Goal: Transaction & Acquisition: Purchase product/service

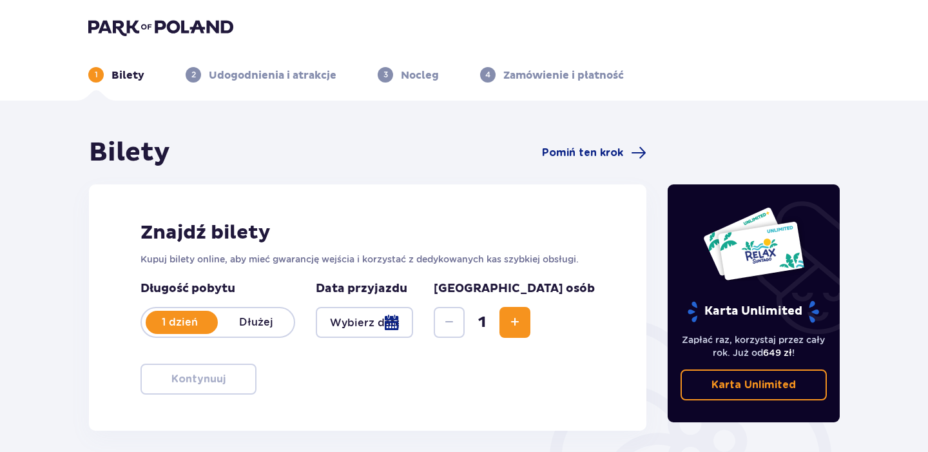
type input "[DATE]"
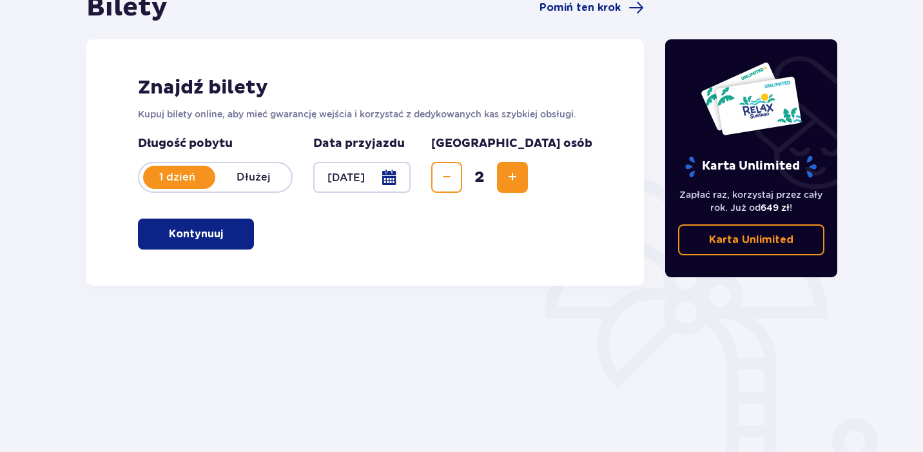
scroll to position [133, 0]
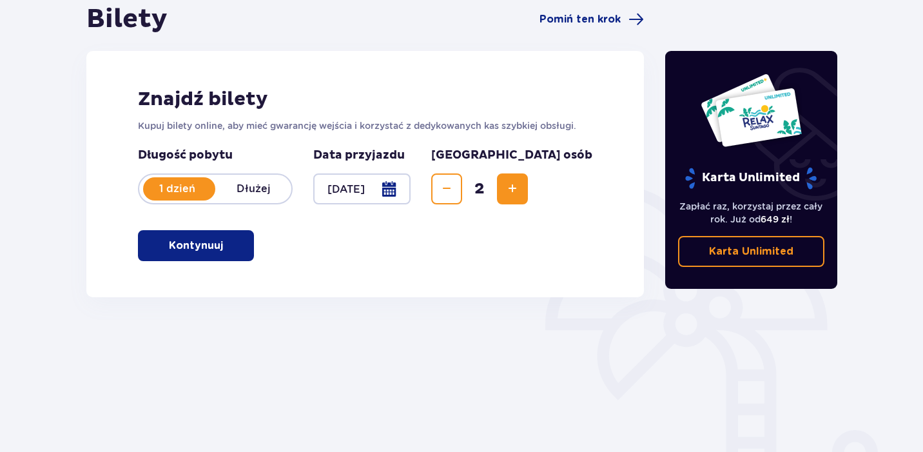
click at [220, 241] on span "button" at bounding box center [225, 245] width 15 height 15
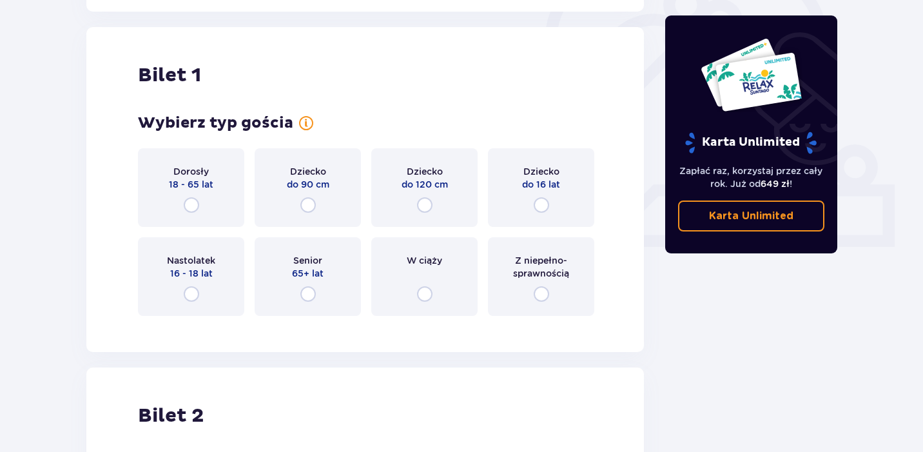
scroll to position [431, 0]
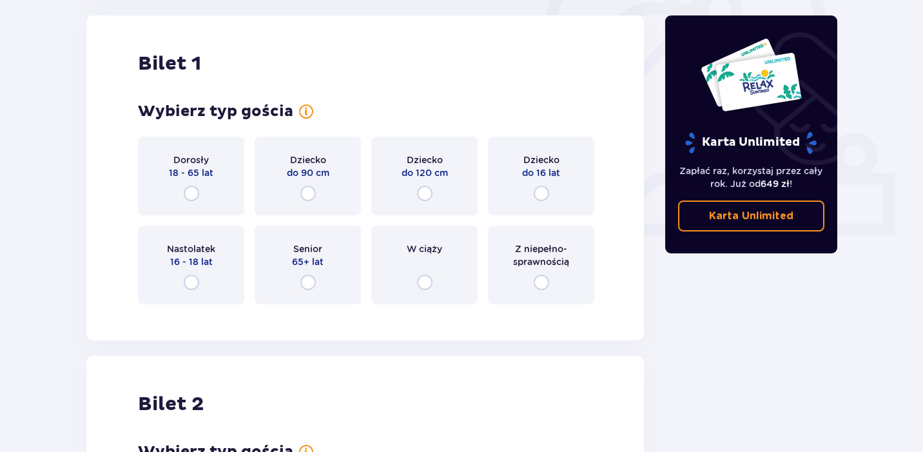
click at [198, 193] on input "radio" at bounding box center [191, 193] width 15 height 15
radio input "true"
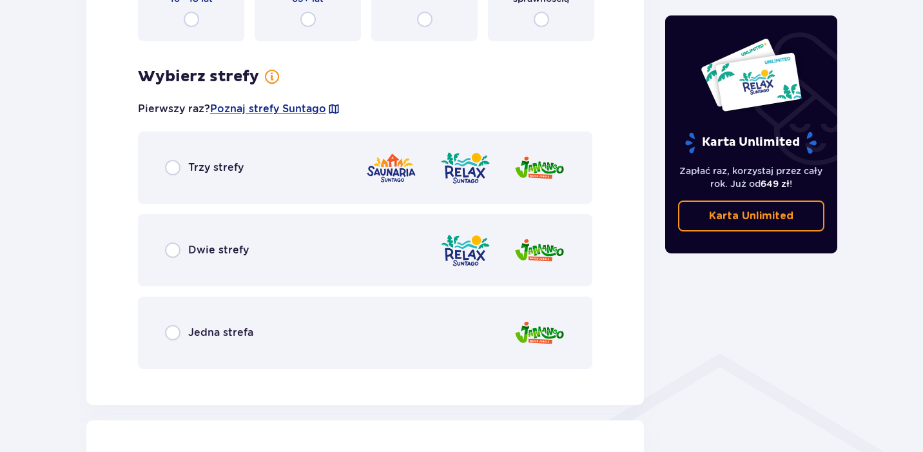
scroll to position [767, 0]
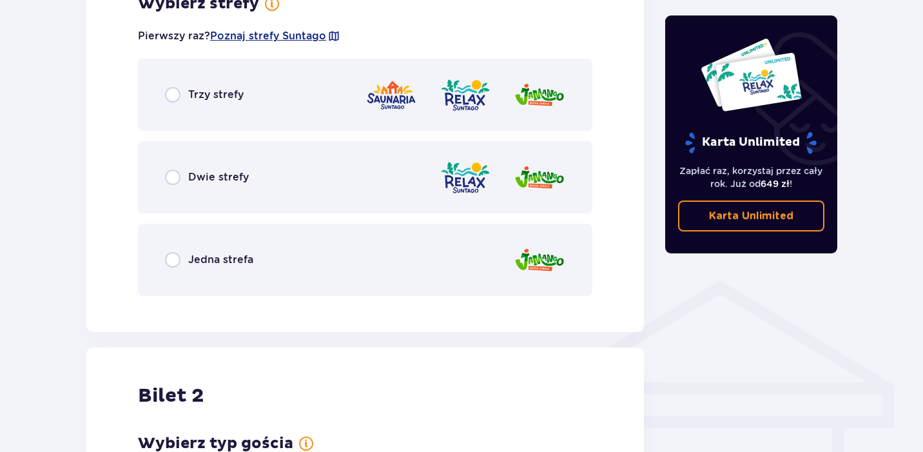
click at [168, 181] on input "radio" at bounding box center [172, 177] width 15 height 15
radio input "true"
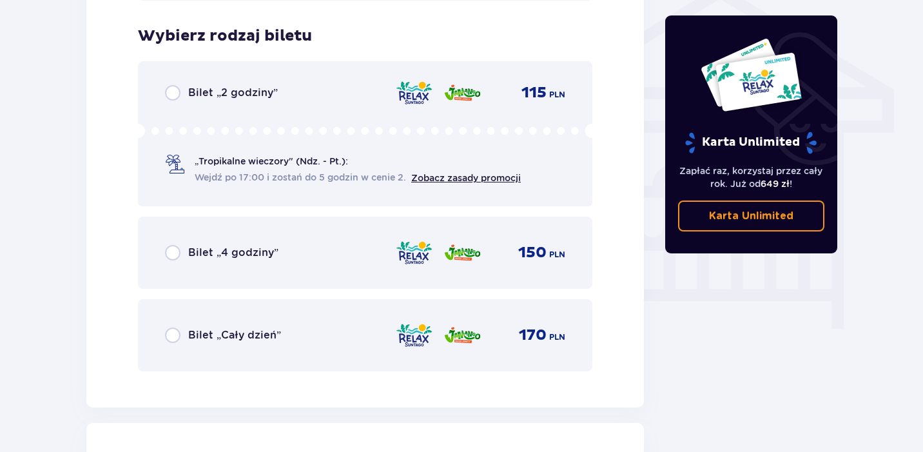
scroll to position [1073, 0]
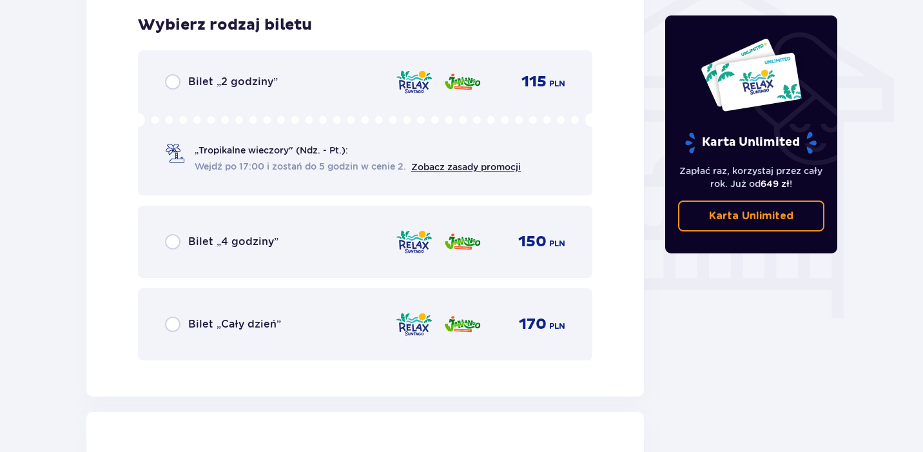
click at [249, 330] on p "Bilet „Cały dzień”" at bounding box center [234, 324] width 93 height 14
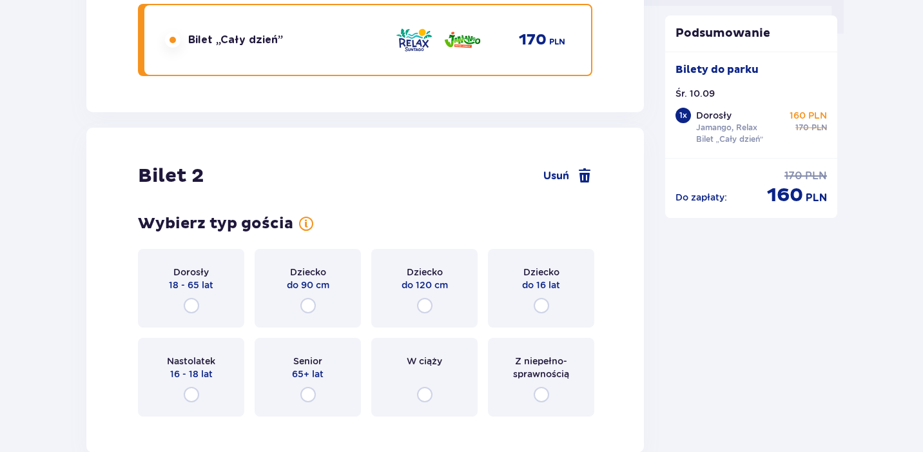
scroll to position [1396, 0]
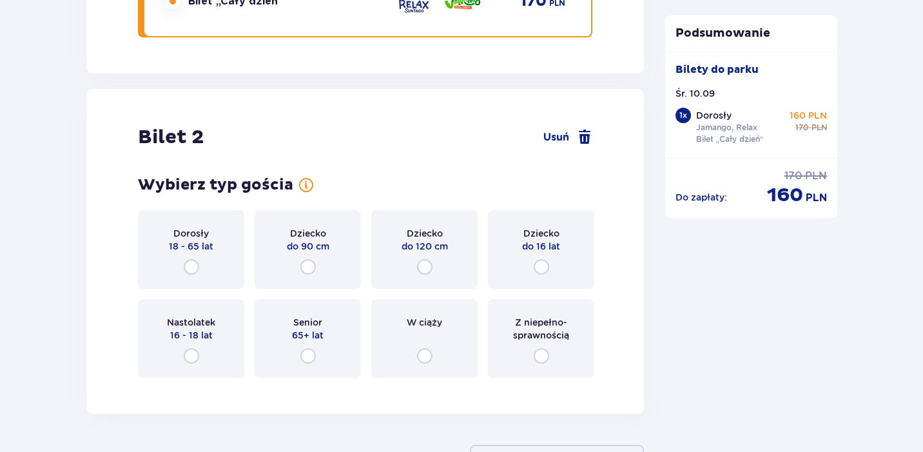
click at [192, 267] on input "radio" at bounding box center [191, 266] width 15 height 15
radio input "true"
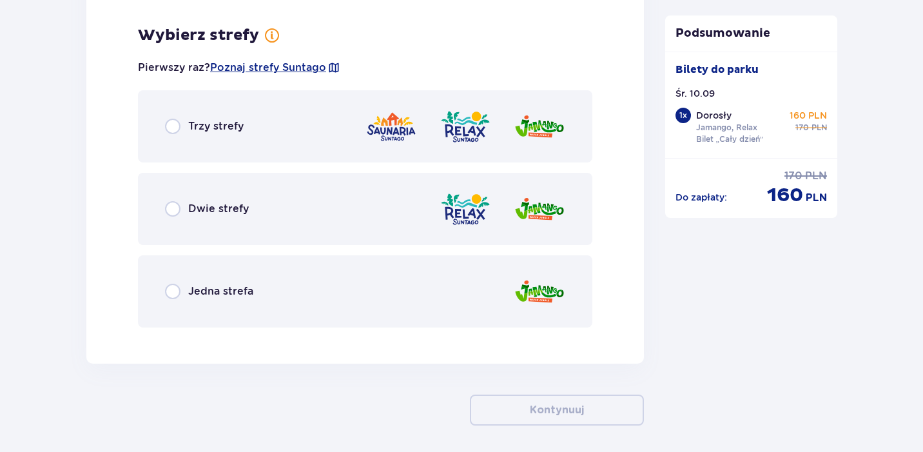
scroll to position [1784, 0]
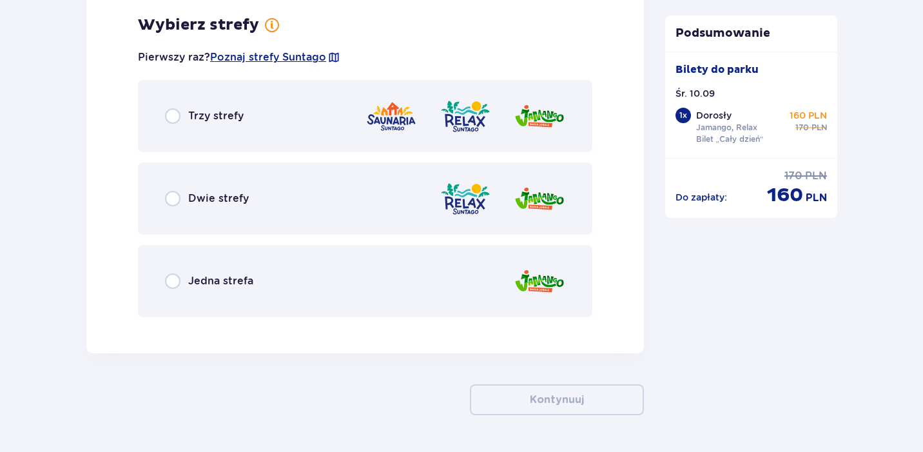
click at [182, 208] on div "Dwie strefy" at bounding box center [365, 198] width 455 height 72
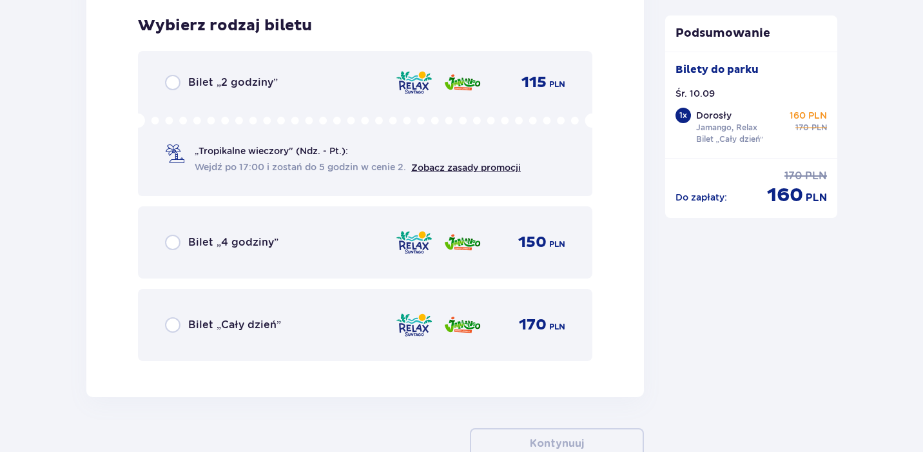
scroll to position [2112, 0]
click at [190, 313] on div "Bilet „Cały dzień” 170 PLN" at bounding box center [365, 324] width 400 height 27
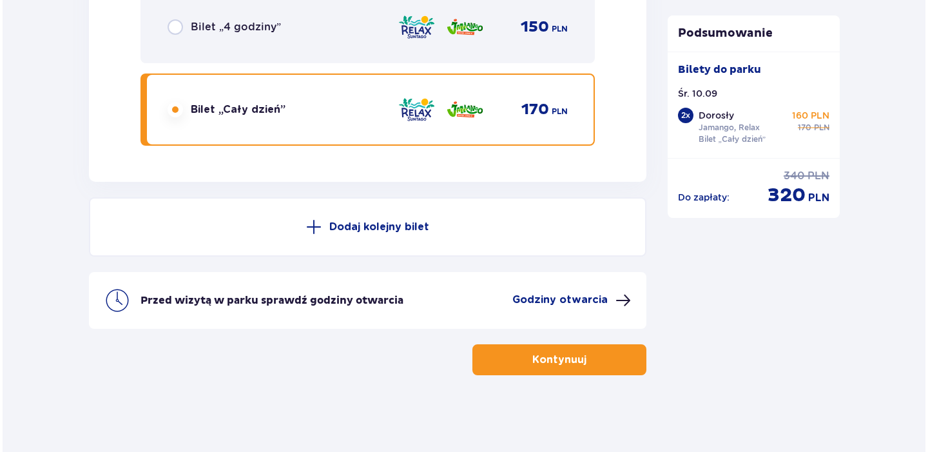
scroll to position [2327, 0]
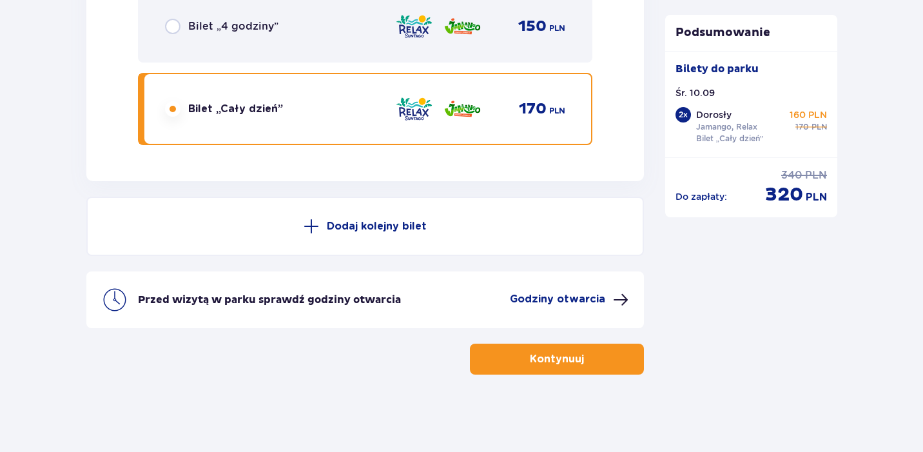
click at [576, 300] on p "Godziny otwarcia" at bounding box center [557, 299] width 95 height 14
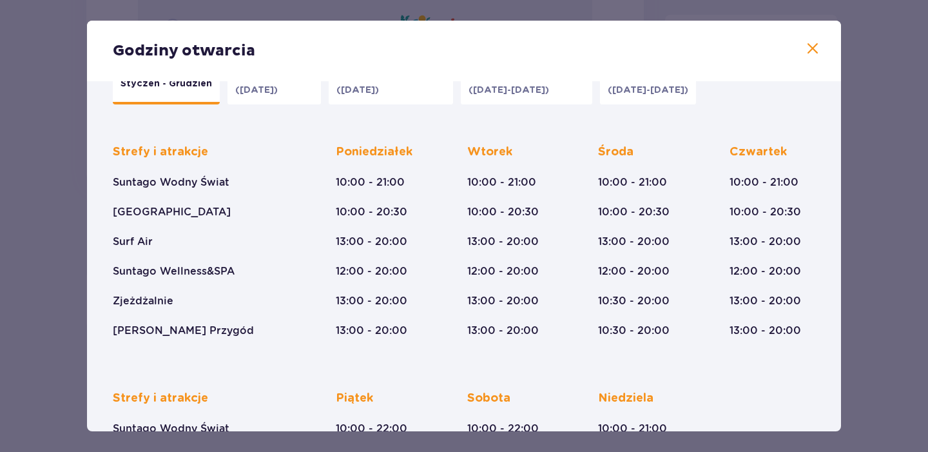
scroll to position [37, 0]
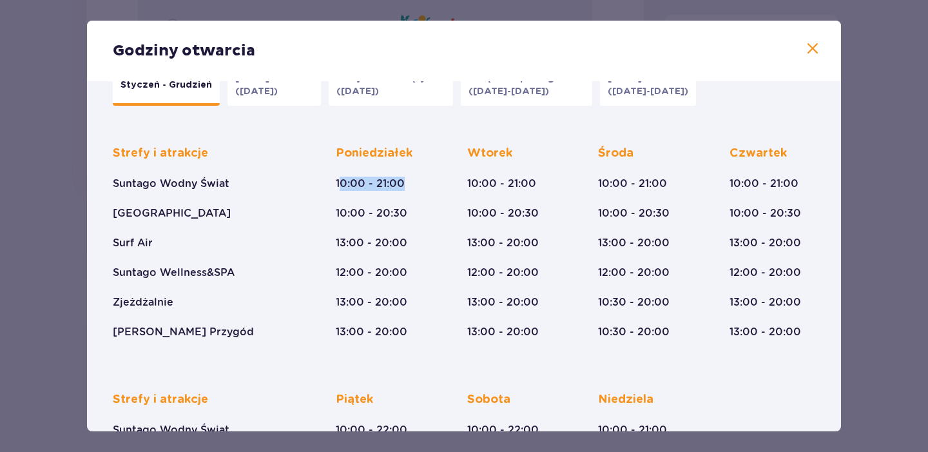
drag, startPoint x: 338, startPoint y: 184, endPoint x: 392, endPoint y: 190, distance: 53.9
click at [392, 190] on p "10:00 - 21:00" at bounding box center [370, 184] width 69 height 14
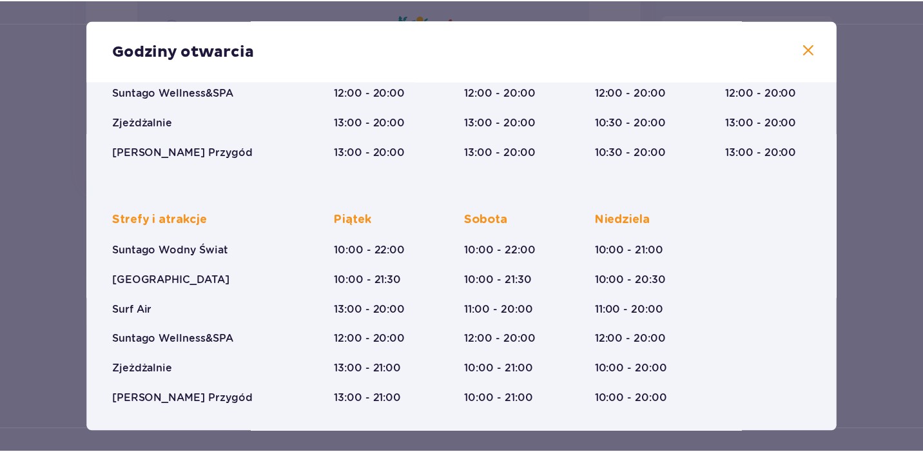
scroll to position [217, 0]
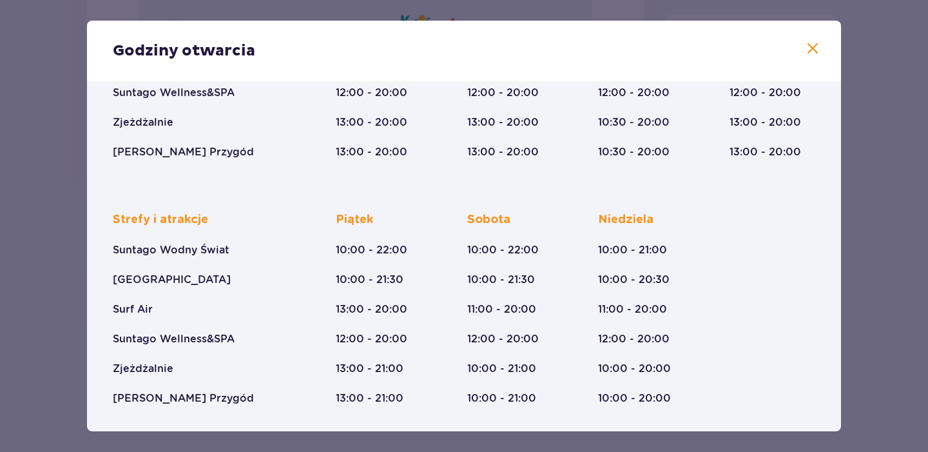
click at [812, 44] on span at bounding box center [812, 48] width 15 height 15
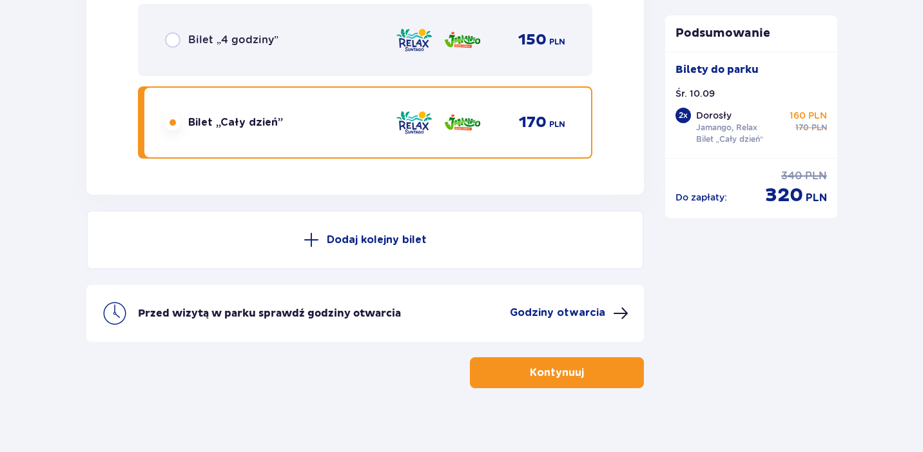
scroll to position [2317, 0]
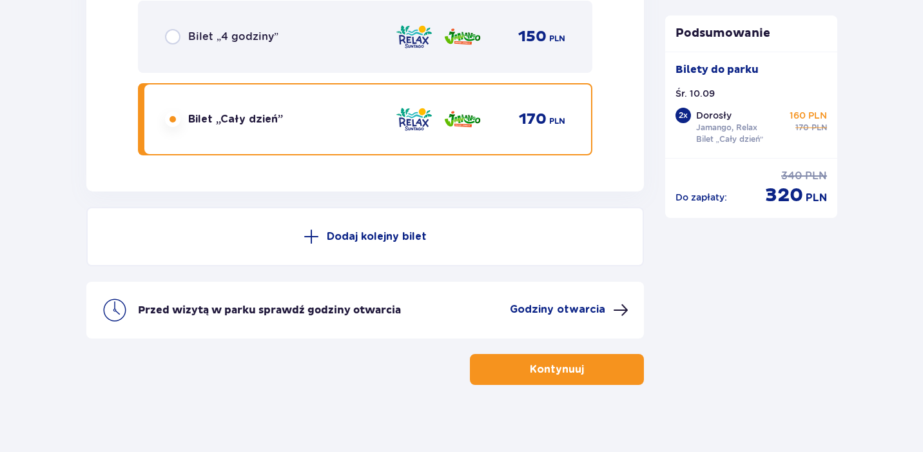
click at [530, 367] on p "Kontynuuj" at bounding box center [557, 369] width 54 height 14
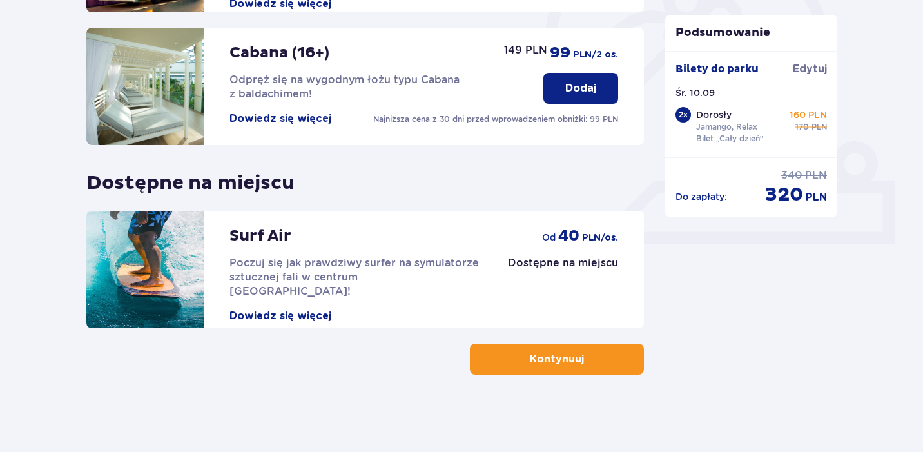
scroll to position [422, 0]
drag, startPoint x: 233, startPoint y: 240, endPoint x: 318, endPoint y: 252, distance: 85.9
click at [318, 252] on div "Surf Air Poczuj się jak prawdziwy surfer na symulatorze sztucznej fali w centru…" at bounding box center [356, 267] width 253 height 112
click at [558, 362] on p "Kontynuuj" at bounding box center [557, 359] width 54 height 14
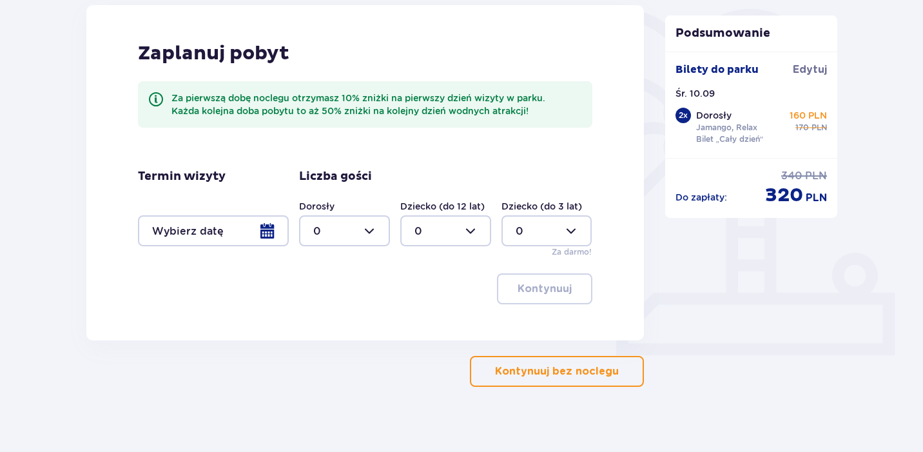
scroll to position [318, 0]
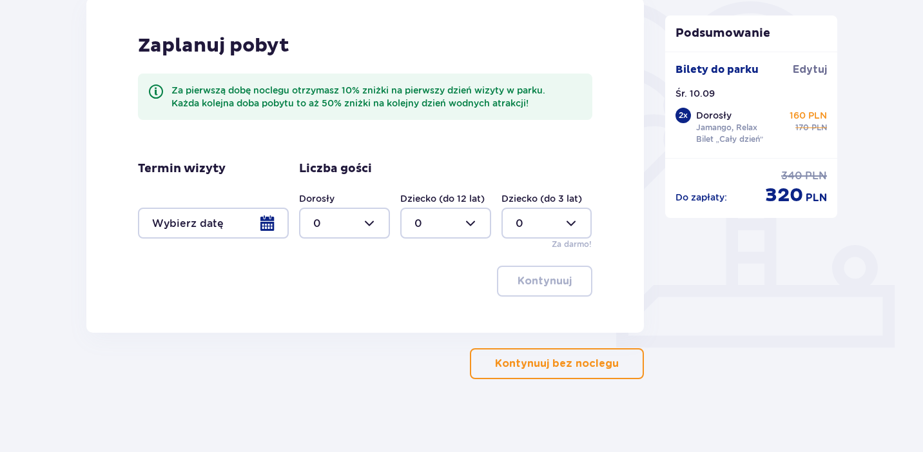
click at [513, 366] on p "Kontynuuj bez noclegu" at bounding box center [557, 364] width 124 height 14
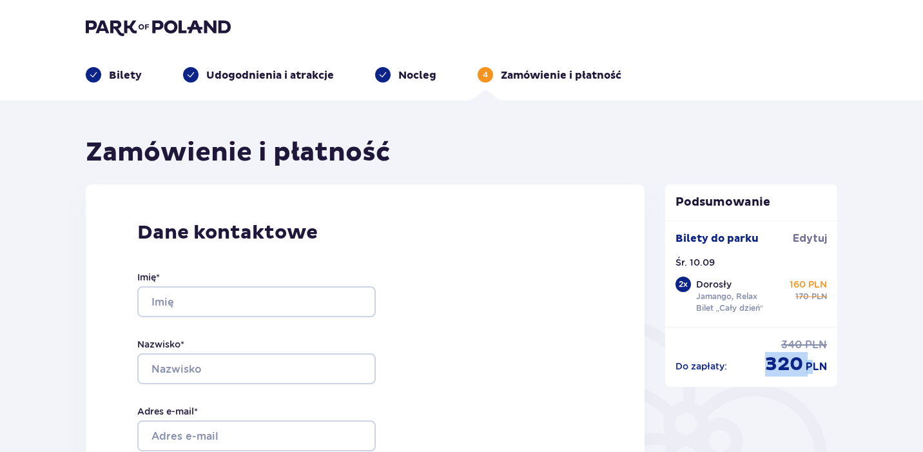
drag, startPoint x: 770, startPoint y: 362, endPoint x: 812, endPoint y: 359, distance: 42.7
click at [812, 359] on div "320 PLN" at bounding box center [796, 364] width 62 height 24
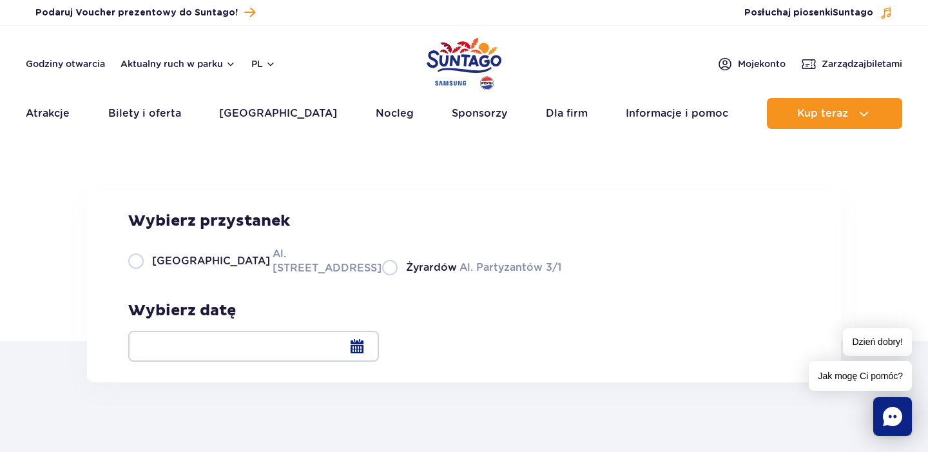
click at [128, 275] on label "Warszawa Al. Jerozolimskie 56" at bounding box center [247, 260] width 239 height 29
click at [128, 275] on input "Warszawa Al. Jerozolimskie 56" at bounding box center [135, 274] width 14 height 3
radio input "true"
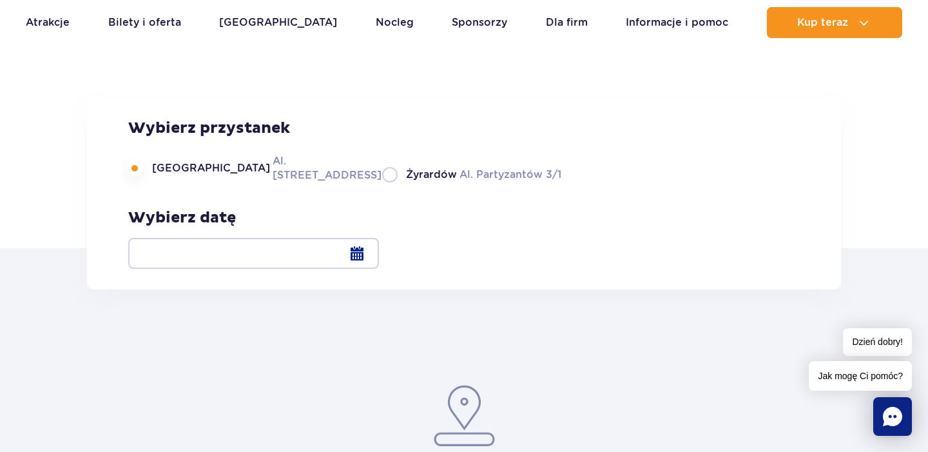
scroll to position [107, 0]
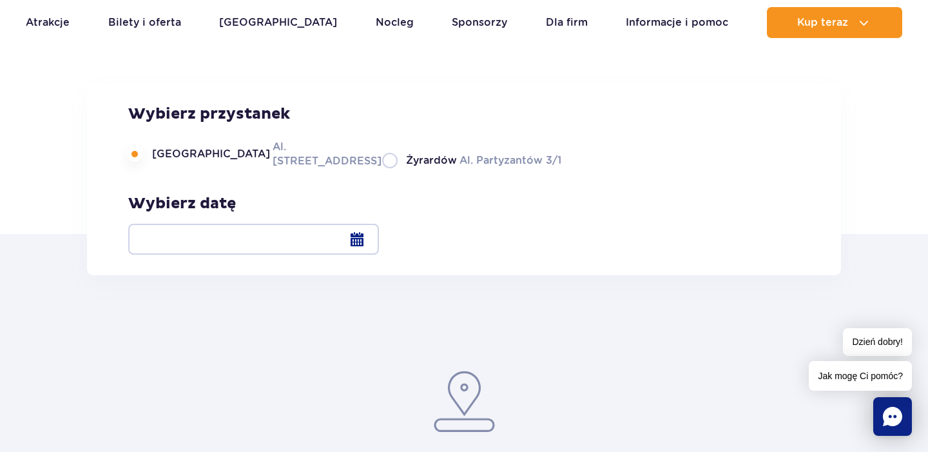
click at [379, 244] on div at bounding box center [253, 239] width 251 height 31
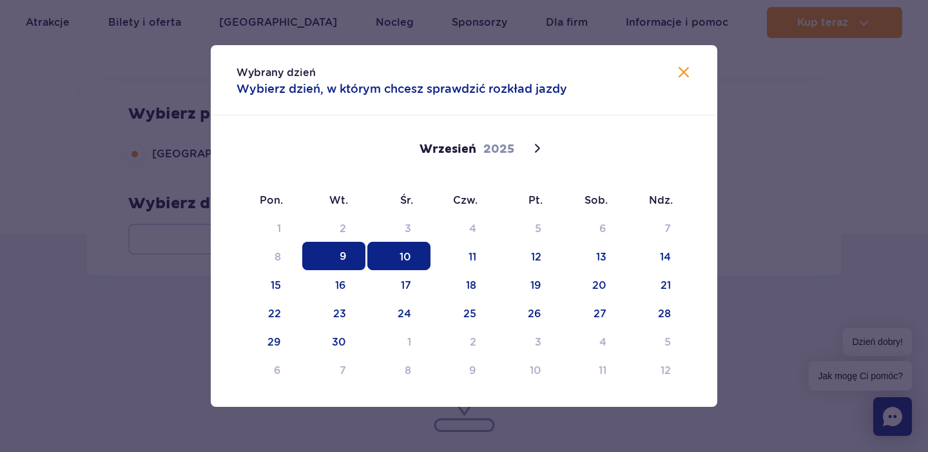
click at [399, 246] on span "10" at bounding box center [398, 256] width 63 height 28
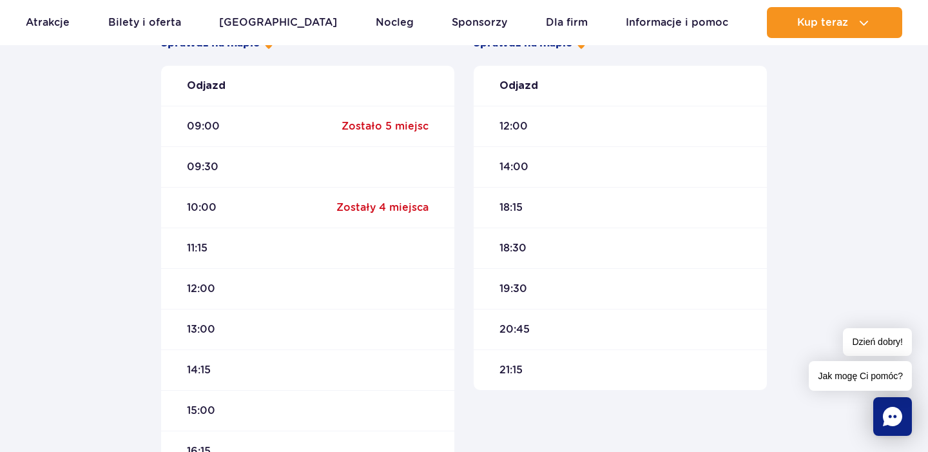
scroll to position [443, 0]
drag, startPoint x: 197, startPoint y: 250, endPoint x: 217, endPoint y: 250, distance: 20.0
click at [206, 250] on span "11:15" at bounding box center [197, 247] width 21 height 14
click at [217, 250] on div "11:15" at bounding box center [307, 247] width 293 height 41
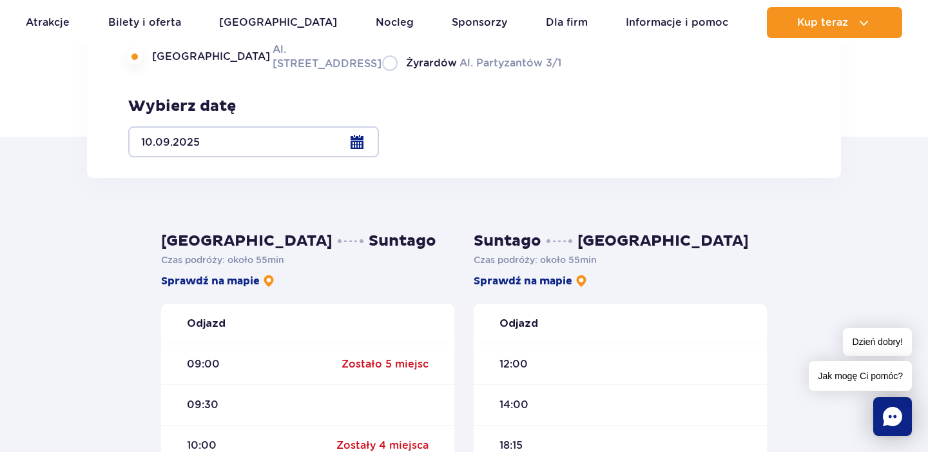
scroll to position [201, 0]
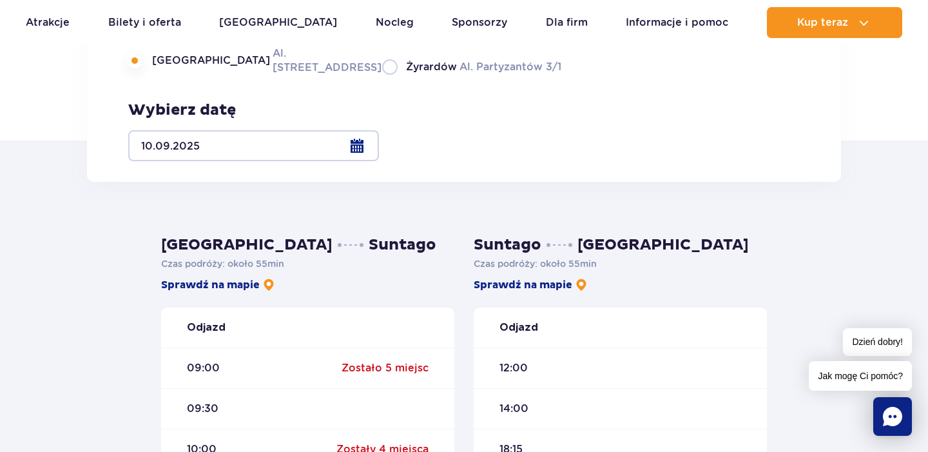
click at [379, 146] on div at bounding box center [253, 145] width 251 height 31
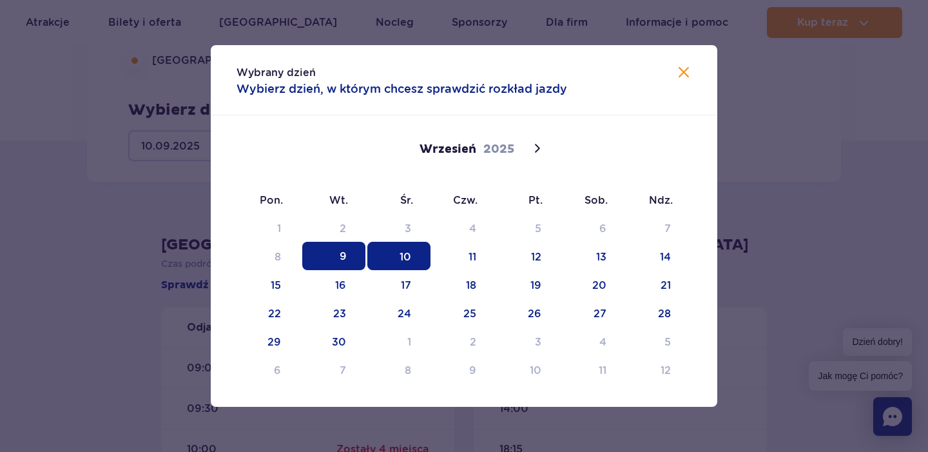
click at [322, 262] on span "9" at bounding box center [333, 256] width 63 height 28
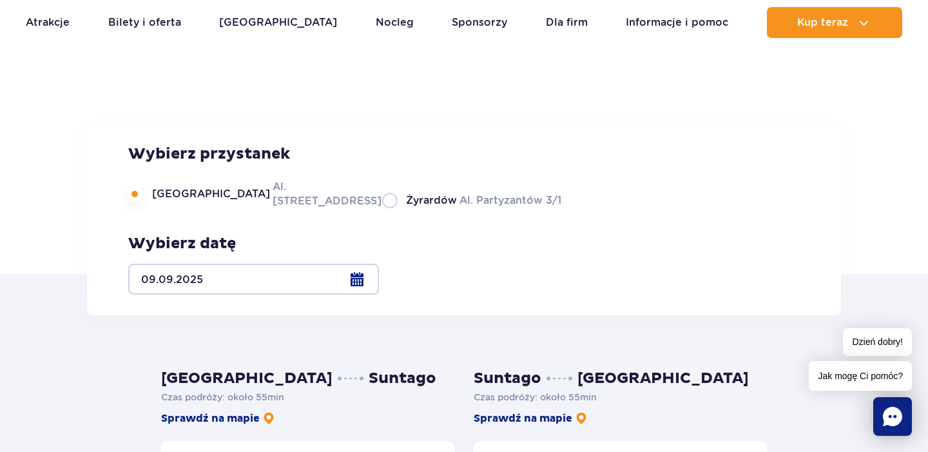
scroll to position [58, 0]
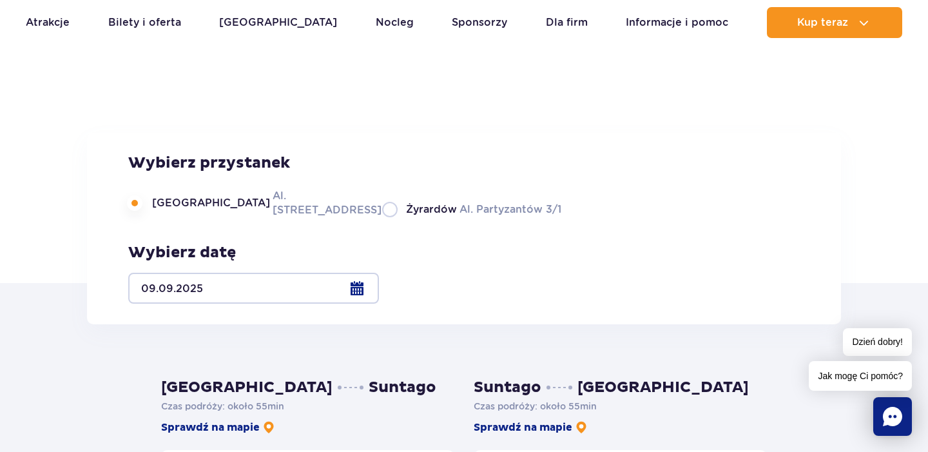
click at [379, 282] on div at bounding box center [253, 288] width 251 height 31
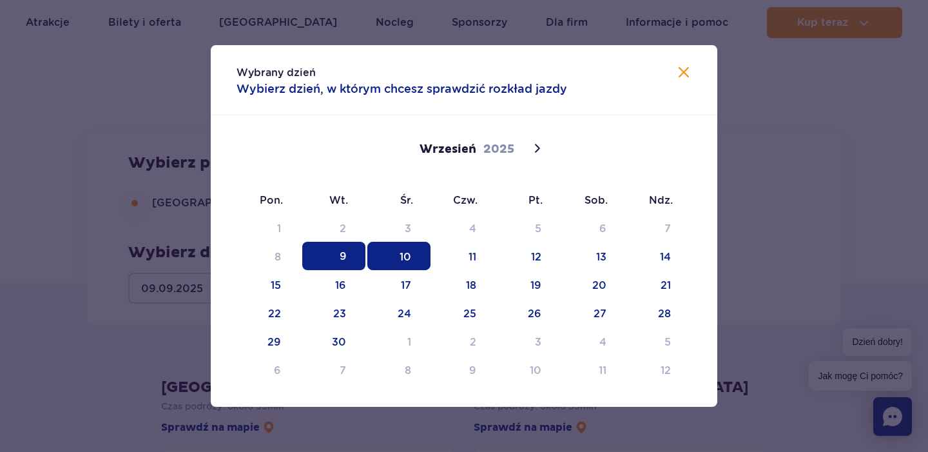
click at [390, 253] on span "10" at bounding box center [398, 256] width 63 height 28
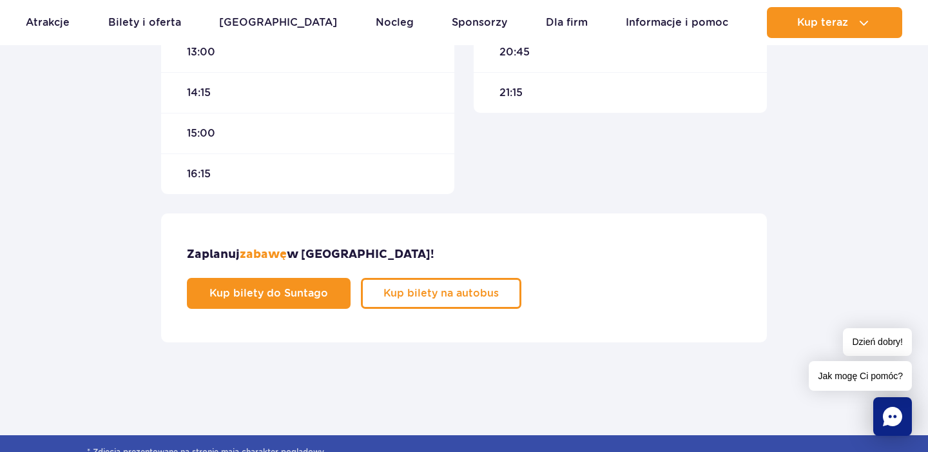
scroll to position [724, 0]
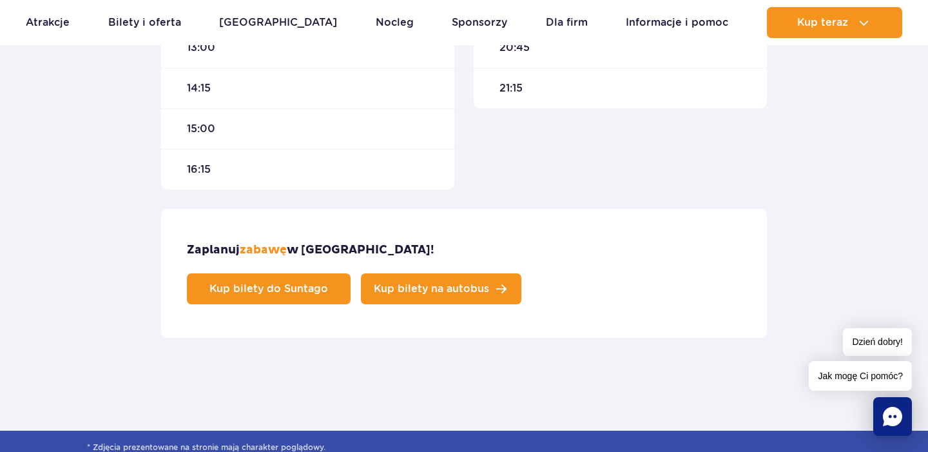
click at [489, 284] on span "Kup bilety na autobus" at bounding box center [431, 289] width 115 height 10
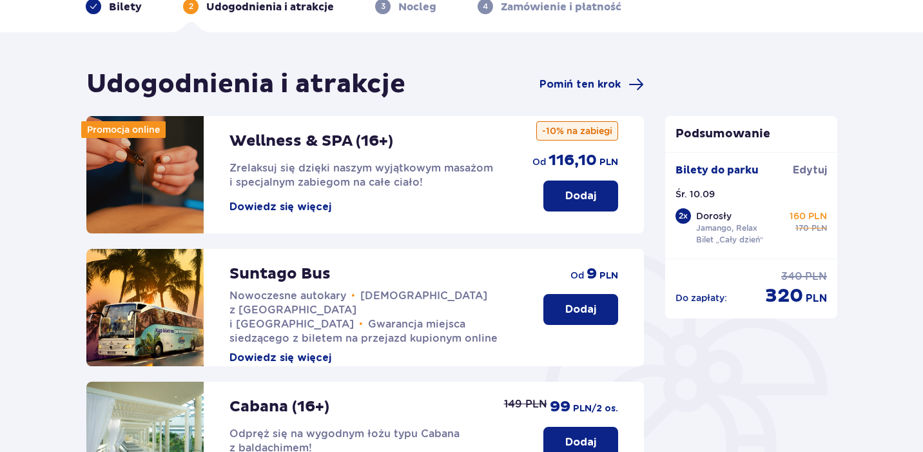
scroll to position [71, 0]
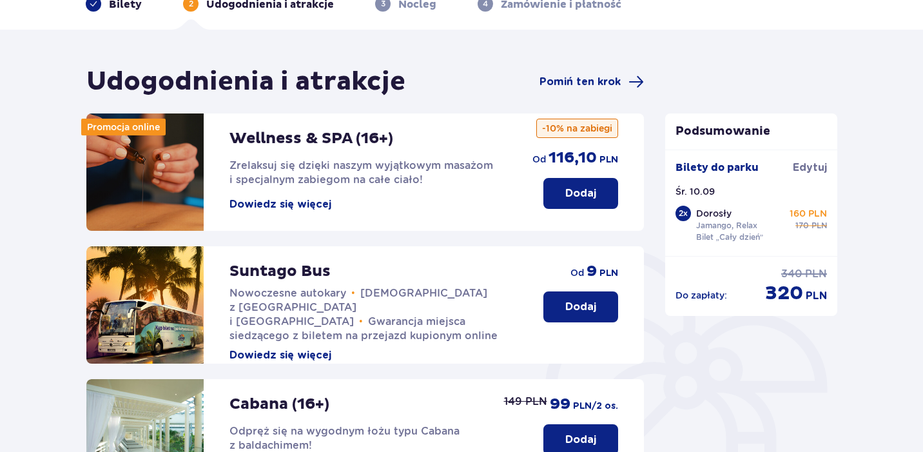
click at [569, 313] on p "Dodaj" at bounding box center [580, 307] width 31 height 14
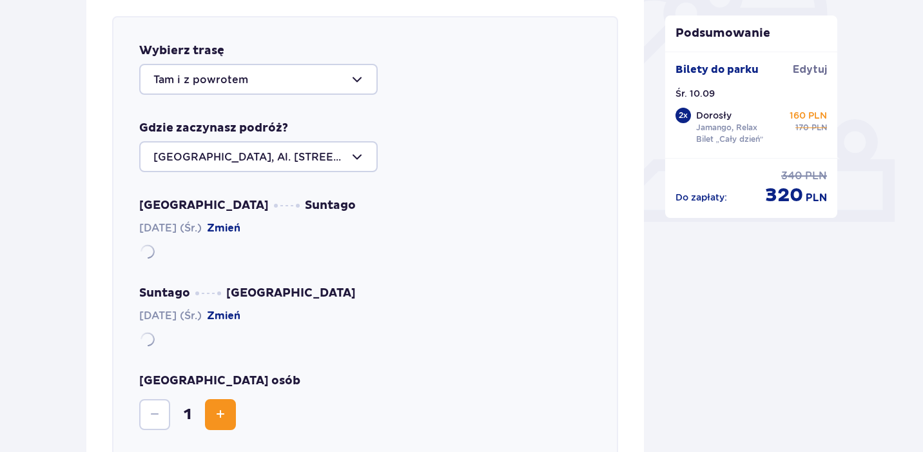
scroll to position [445, 0]
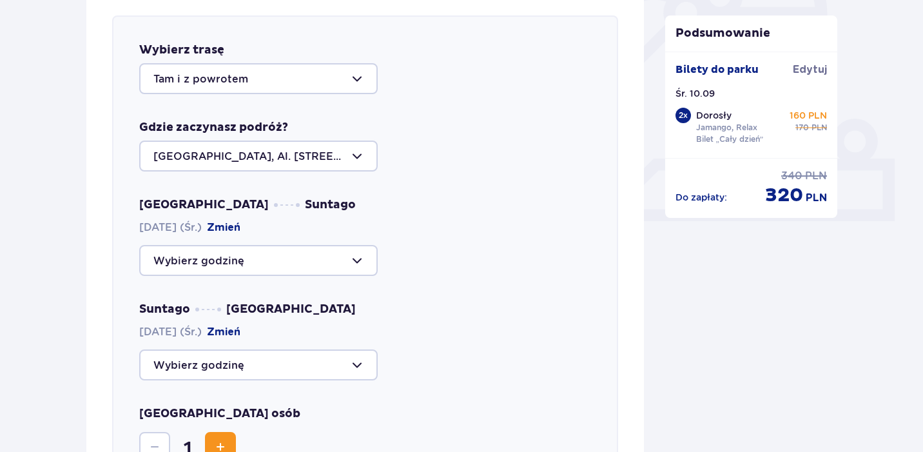
click at [329, 90] on div at bounding box center [258, 78] width 239 height 31
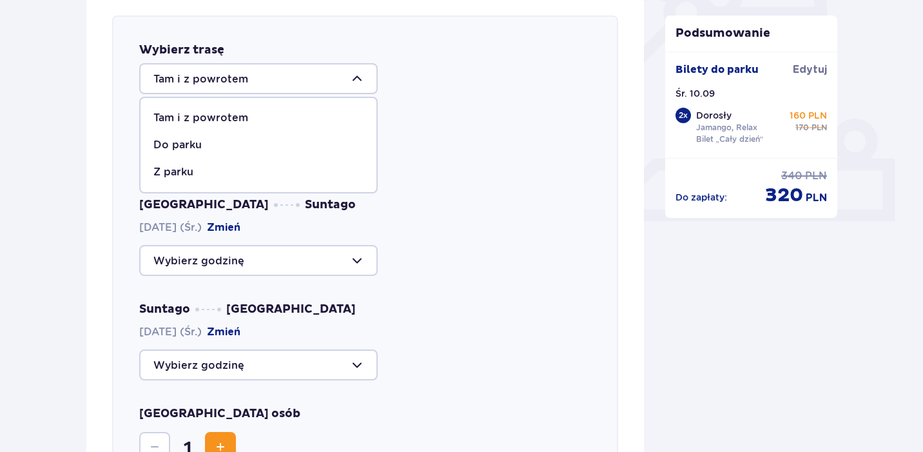
click at [307, 124] on div "Tam i z powrotem" at bounding box center [258, 118] width 210 height 14
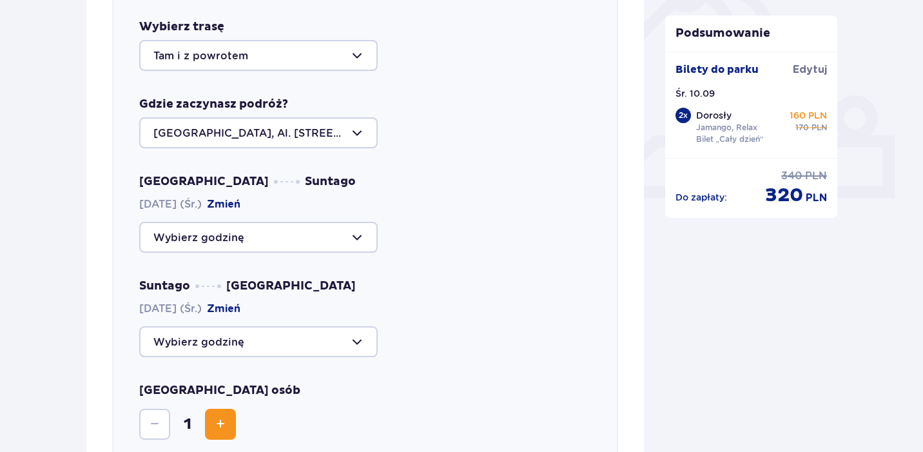
scroll to position [470, 0]
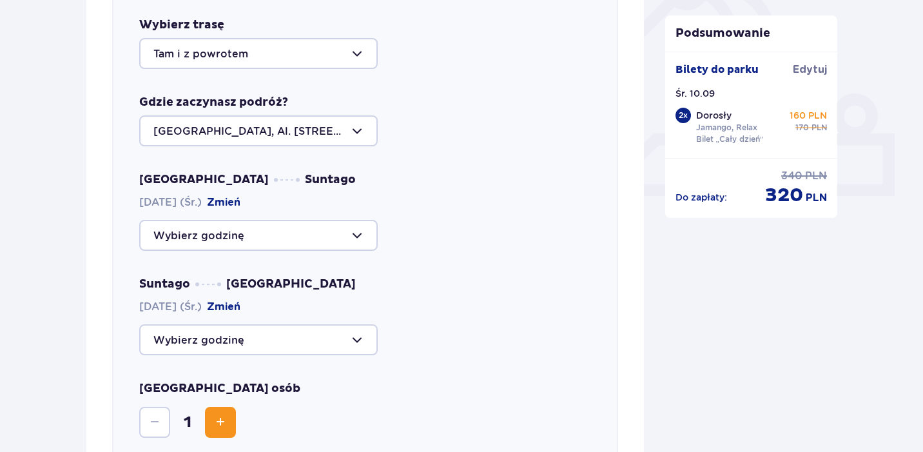
click at [273, 256] on div "Warszawa Suntago 10.09.2025 (Śr.) Zmień Suntago Warszawa 10.09.2025 (Śr.) Zmień" at bounding box center [365, 263] width 452 height 183
click at [275, 244] on div at bounding box center [258, 235] width 239 height 31
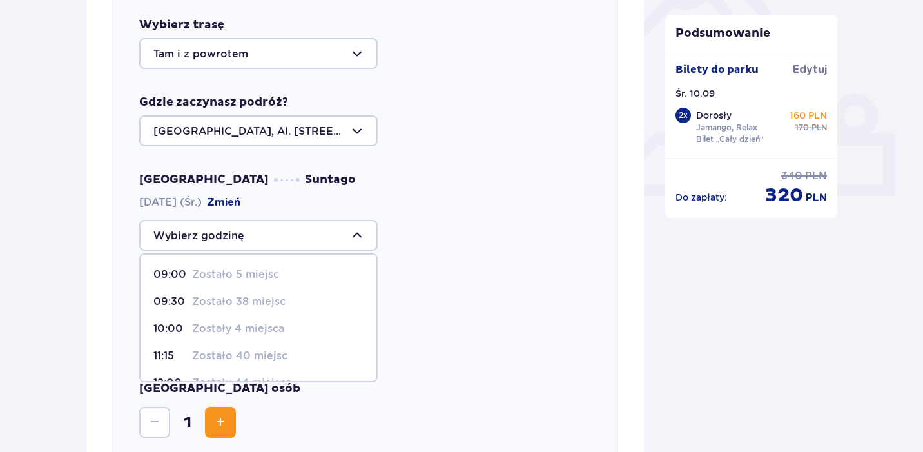
click at [257, 353] on p "Zostało 40 miejsc" at bounding box center [239, 356] width 95 height 14
type input "11:15"
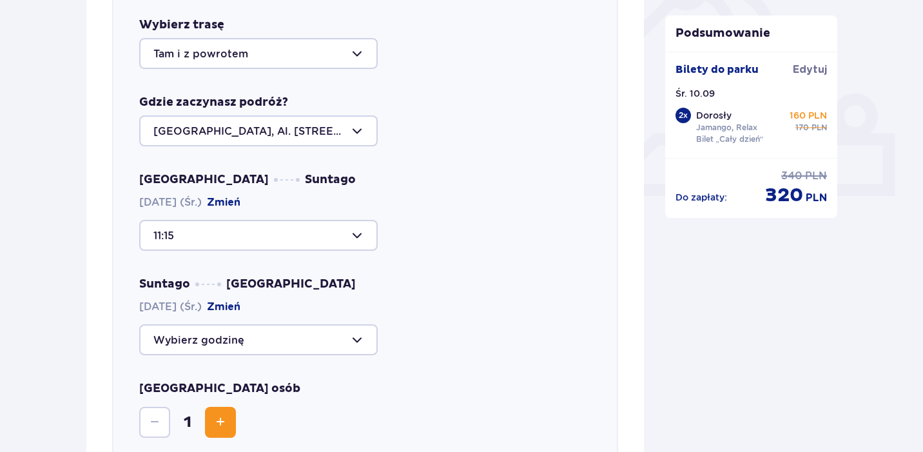
click at [261, 344] on div at bounding box center [258, 339] width 239 height 31
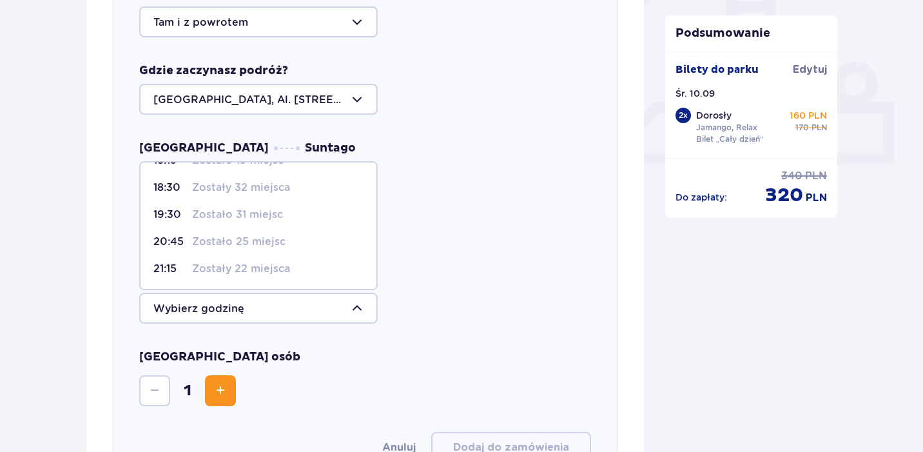
scroll to position [502, 0]
click at [273, 271] on p "Zostały 22 miejsca" at bounding box center [241, 268] width 98 height 14
type input "21:15"
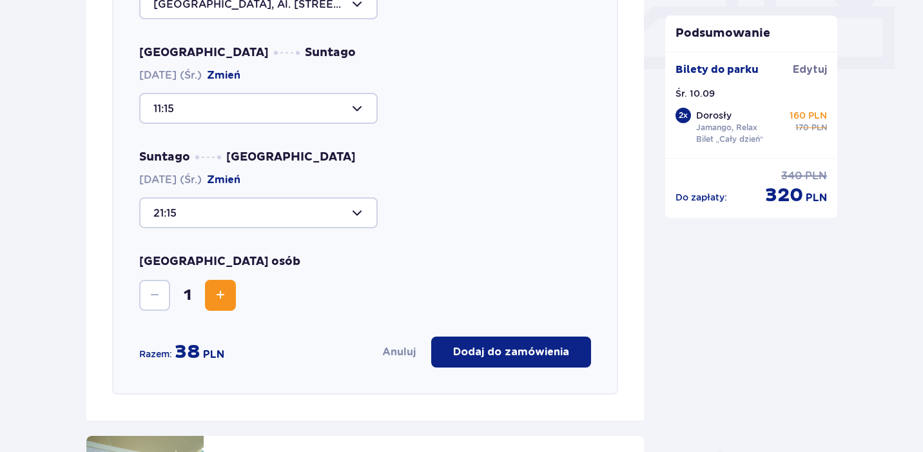
scroll to position [601, 0]
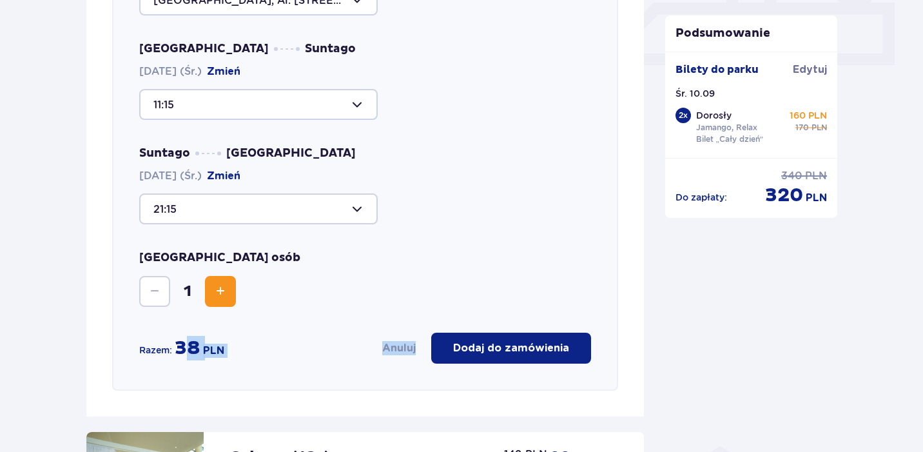
drag, startPoint x: 184, startPoint y: 356, endPoint x: 250, endPoint y: 360, distance: 65.9
click at [250, 359] on div "Razem: 38 PLN Anuluj Dodaj do zamówienia" at bounding box center [365, 348] width 452 height 31
click at [248, 358] on div "Anuluj Dodaj do zamówienia" at bounding box center [413, 348] width 357 height 31
click at [247, 357] on div "Anuluj Dodaj do zamówienia" at bounding box center [413, 348] width 357 height 31
click at [217, 300] on button "Increase" at bounding box center [220, 291] width 31 height 31
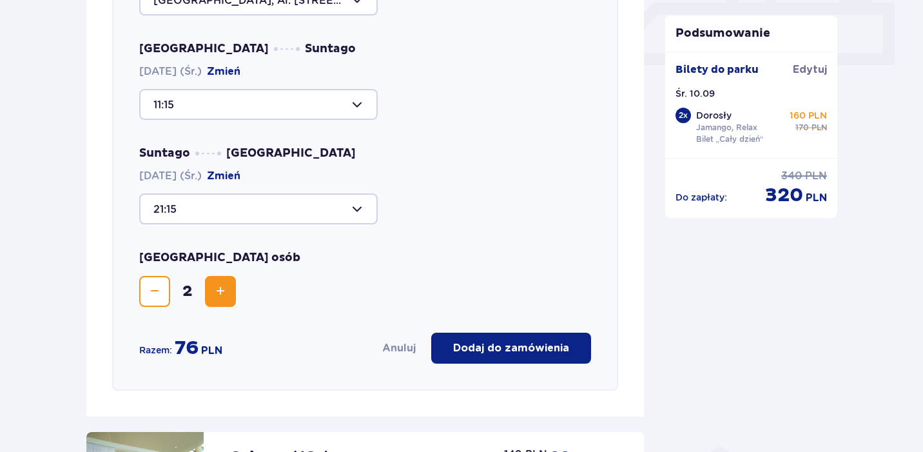
click at [152, 291] on span "Decrease" at bounding box center [154, 291] width 15 height 15
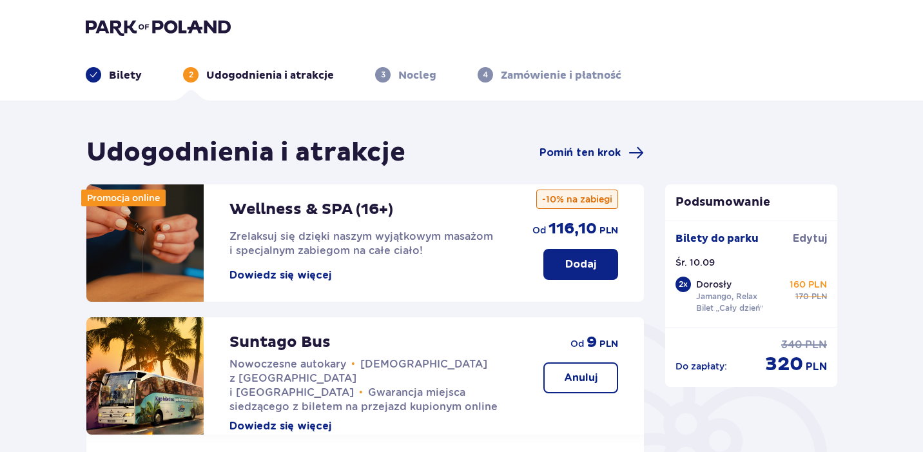
scroll to position [0, 0]
